Goal: Information Seeking & Learning: Learn about a topic

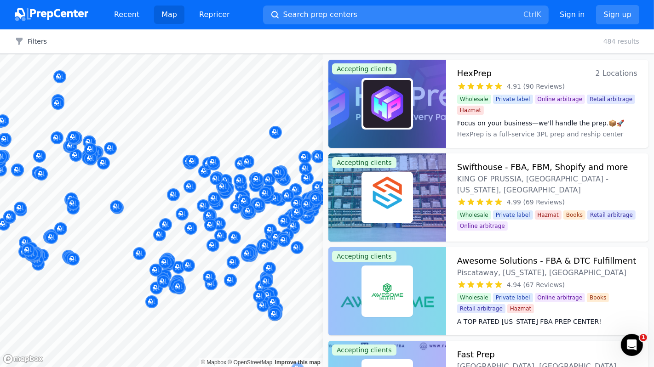
click at [321, 13] on span "Search prep centers" at bounding box center [320, 14] width 74 height 11
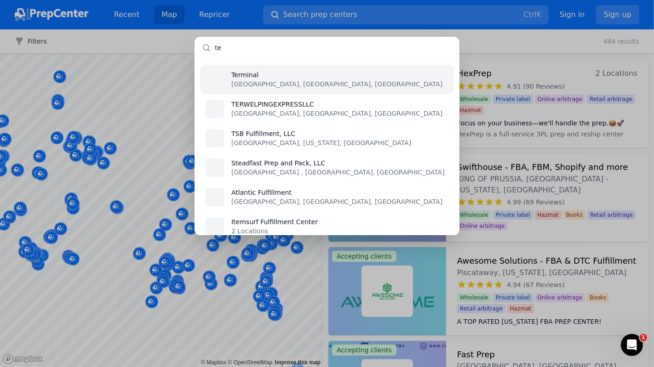
type input "t"
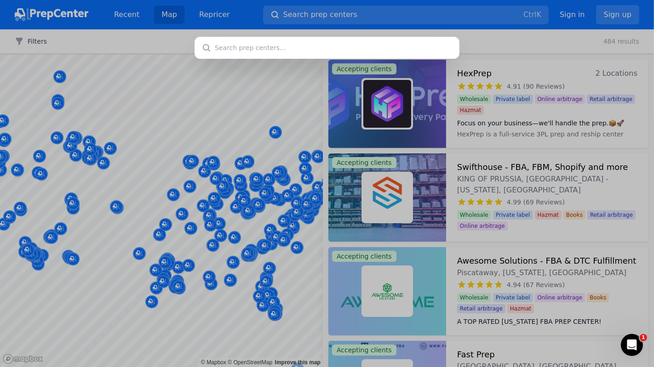
click at [276, 183] on div at bounding box center [327, 183] width 654 height 367
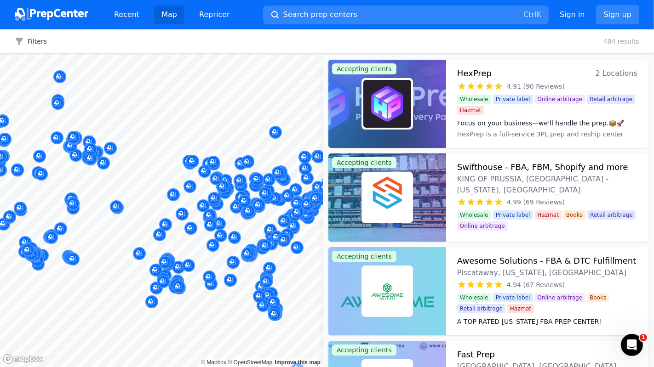
click at [276, 183] on div at bounding box center [327, 183] width 654 height 367
click at [276, 183] on button "Map marker" at bounding box center [281, 179] width 13 height 14
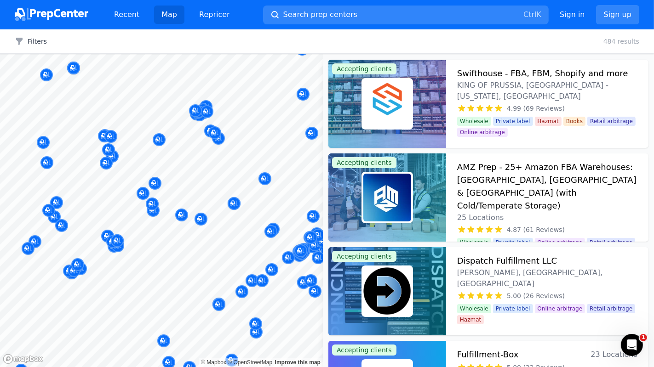
click at [193, 54] on div at bounding box center [161, 54] width 323 height 0
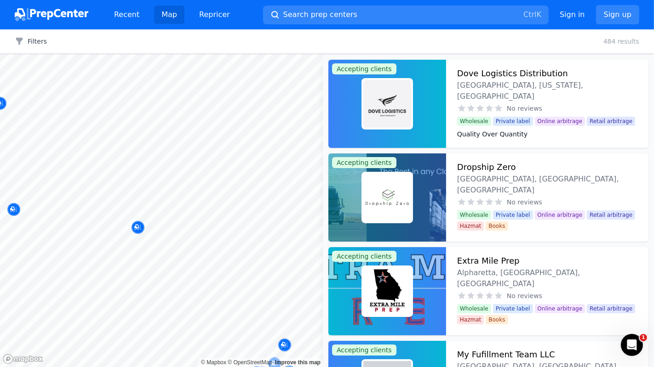
click at [155, 223] on div at bounding box center [217, 226] width 177 height 7
click at [155, 222] on div "[US_STATE][GEOGRAPHIC_DATA], [US_STATE], [GEOGRAPHIC_DATA] No reviews" at bounding box center [230, 192] width 177 height 63
click at [136, 227] on div at bounding box center [217, 226] width 177 height 7
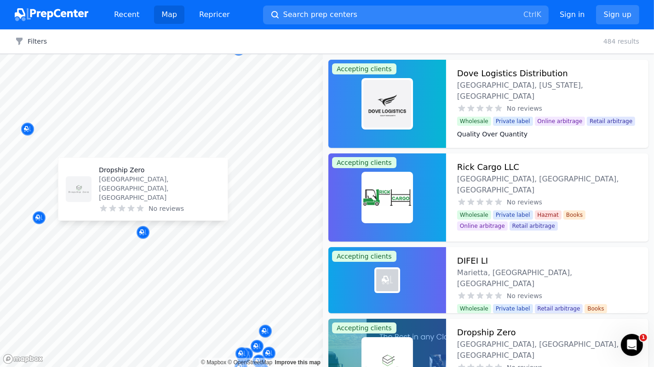
click at [122, 175] on p "Dropship Zero" at bounding box center [159, 170] width 121 height 9
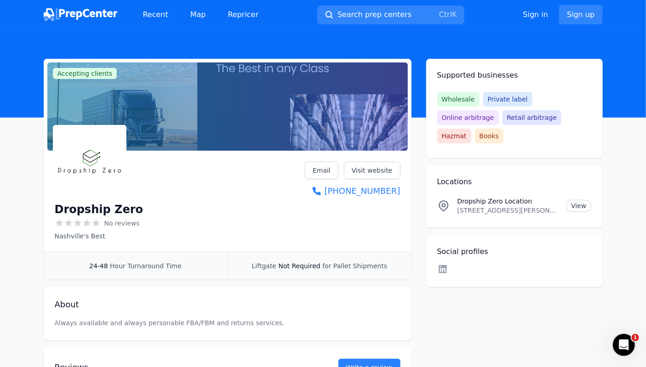
click at [233, 44] on header at bounding box center [323, 73] width 646 height 88
click at [192, 41] on header at bounding box center [323, 73] width 646 height 88
click at [155, 43] on header at bounding box center [323, 73] width 646 height 88
